Goal: Task Accomplishment & Management: Manage account settings

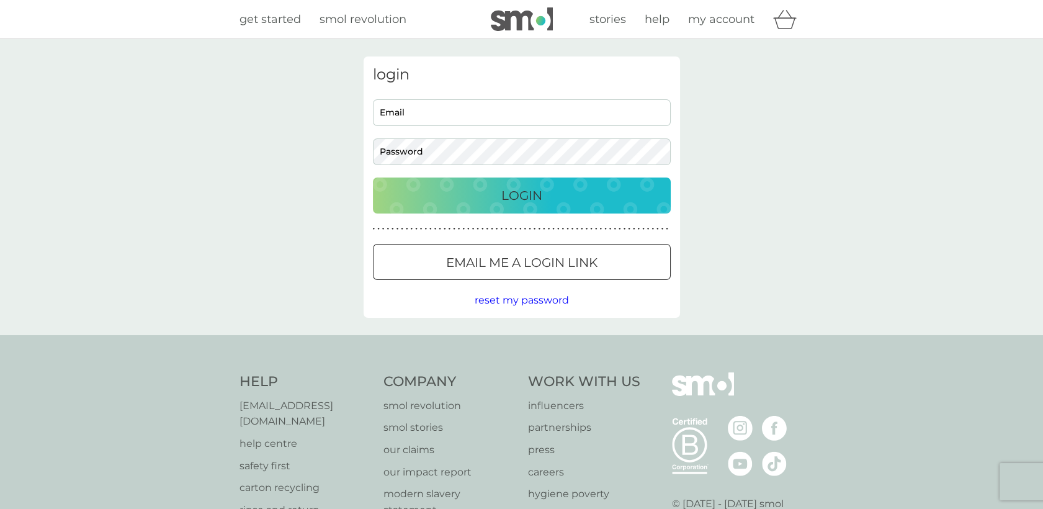
type input "cerys@futureyard.org"
click at [624, 189] on div "Login" at bounding box center [521, 195] width 273 height 20
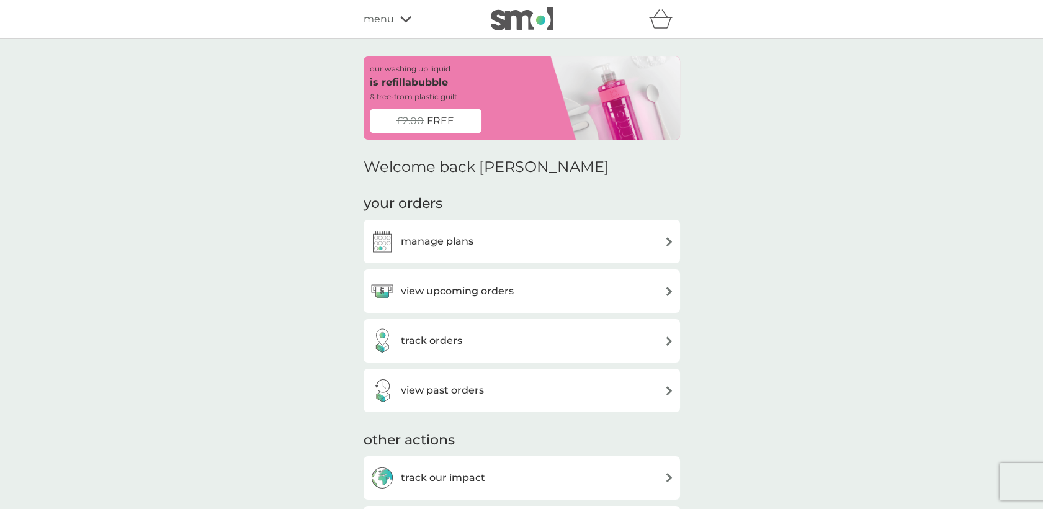
click at [633, 390] on div "view past orders" at bounding box center [522, 390] width 304 height 25
